Goal: Task Accomplishment & Management: Manage account settings

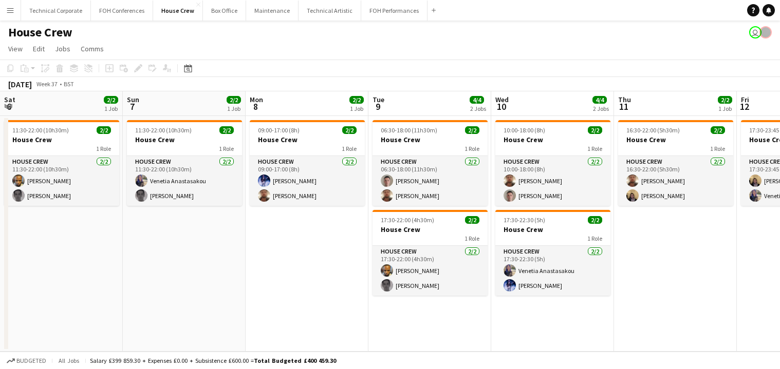
scroll to position [0, 268]
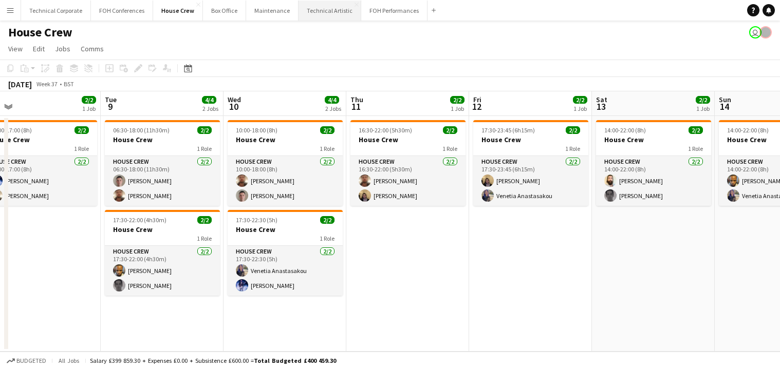
click at [321, 10] on button "Technical Artistic Close" at bounding box center [330, 11] width 63 height 20
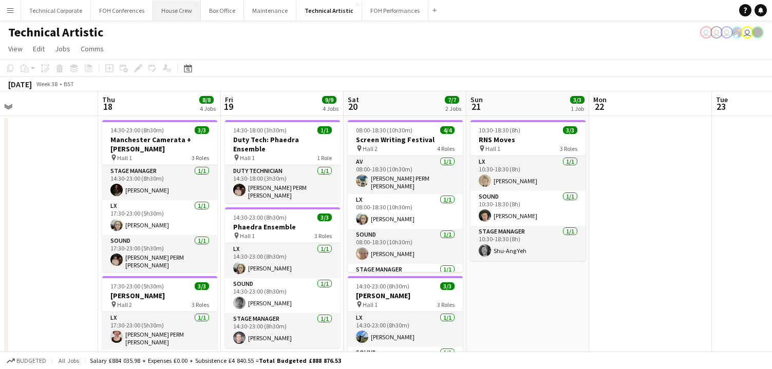
click at [175, 9] on button "House Crew Close" at bounding box center [177, 11] width 48 height 20
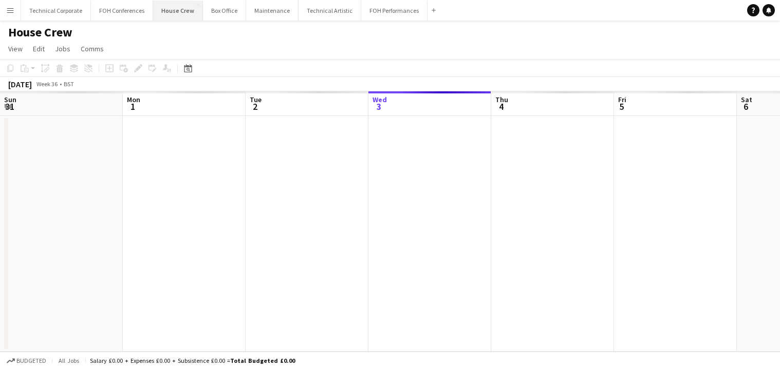
scroll to position [0, 246]
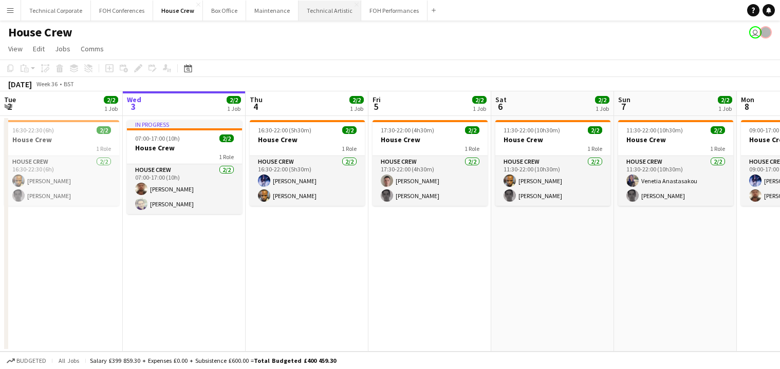
click at [314, 10] on button "Technical Artistic Close" at bounding box center [330, 11] width 63 height 20
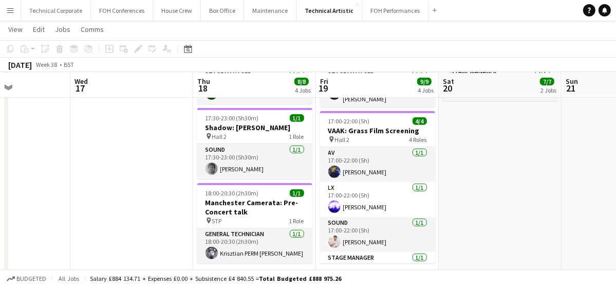
scroll to position [320, 0]
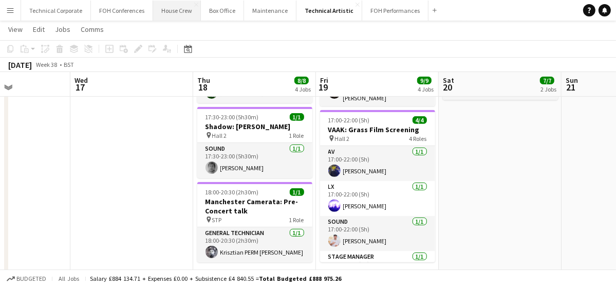
click at [176, 12] on button "House Crew Close" at bounding box center [177, 11] width 48 height 20
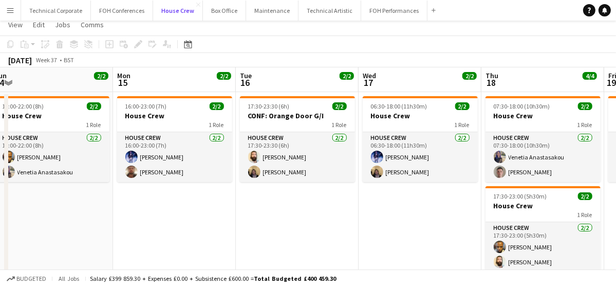
scroll to position [25, 0]
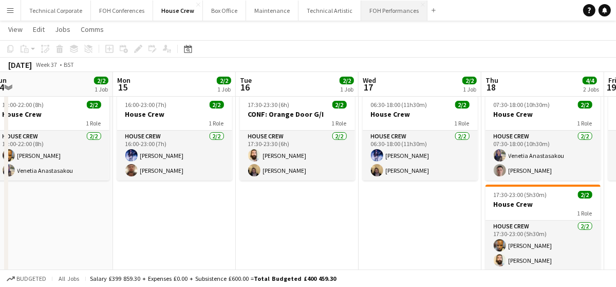
click at [382, 13] on button "FOH Performances Close" at bounding box center [394, 11] width 66 height 20
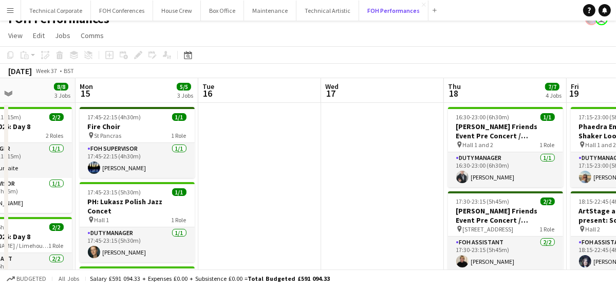
scroll to position [14, 0]
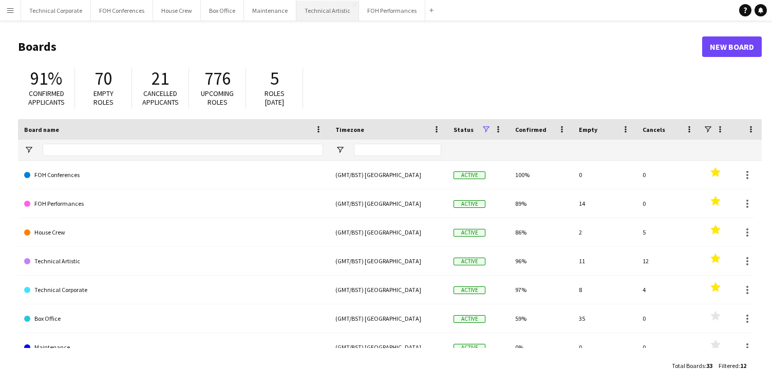
click at [320, 10] on button "Technical Artistic Close" at bounding box center [328, 11] width 63 height 20
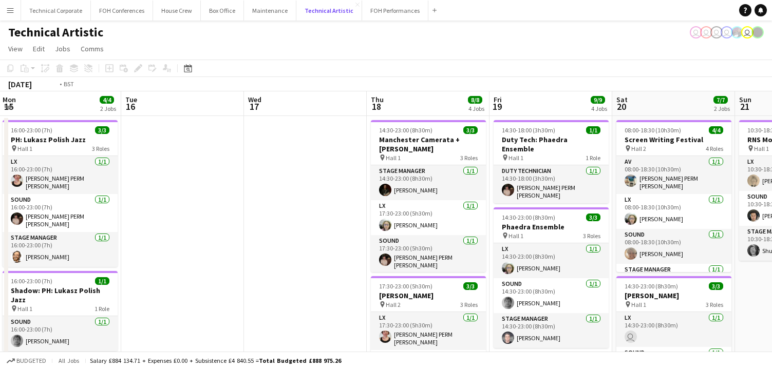
scroll to position [0, 371]
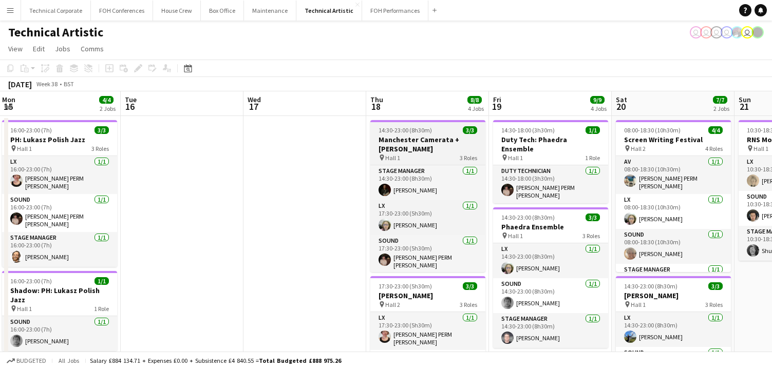
click at [428, 140] on h3 "Manchester Camerata + [PERSON_NAME]" at bounding box center [428, 144] width 115 height 18
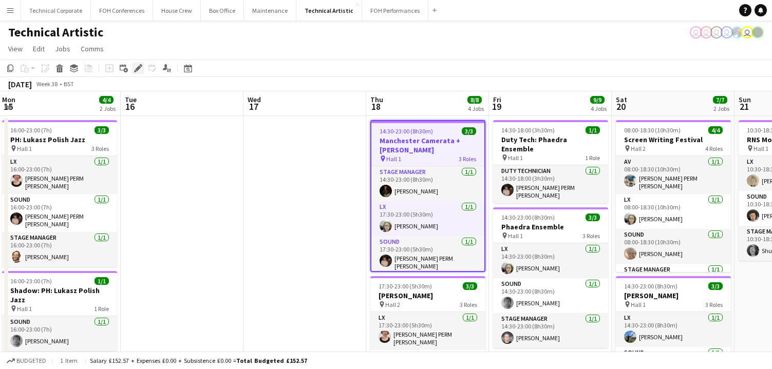
click at [136, 68] on icon "Edit" at bounding box center [138, 68] width 8 height 8
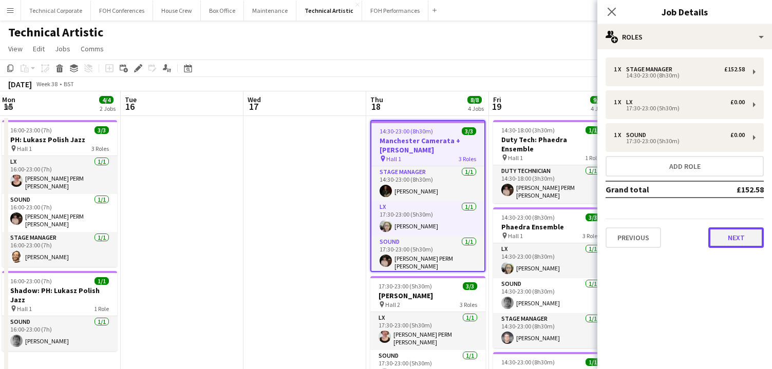
click at [742, 240] on button "Next" at bounding box center [736, 238] width 55 height 21
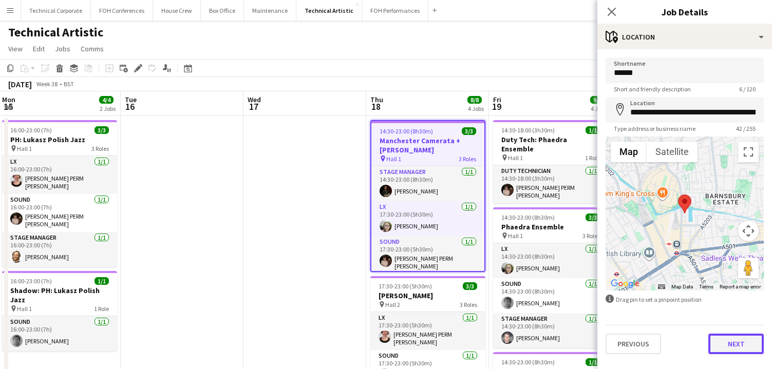
click at [747, 345] on button "Next" at bounding box center [736, 344] width 55 height 21
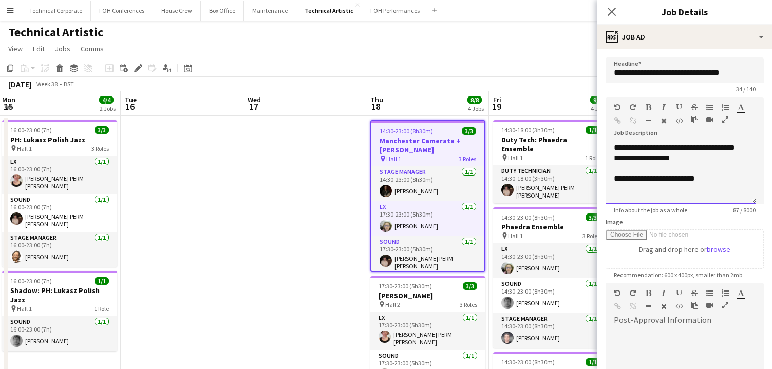
click at [637, 159] on div "**********" at bounding box center [681, 174] width 151 height 62
click at [609, 9] on icon at bounding box center [612, 12] width 10 height 10
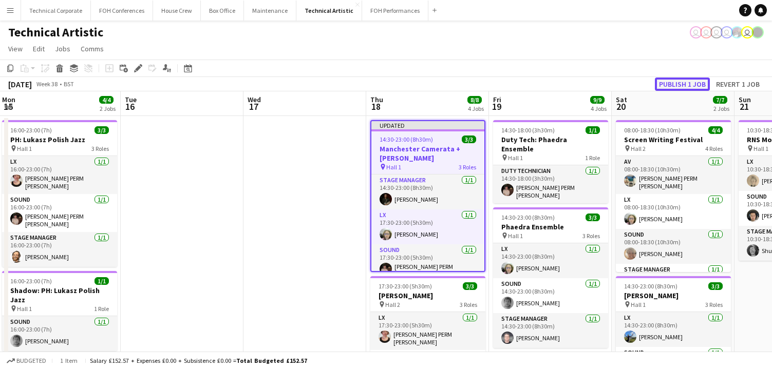
click at [679, 85] on button "Publish 1 job" at bounding box center [682, 84] width 55 height 13
